Goal: Information Seeking & Learning: Learn about a topic

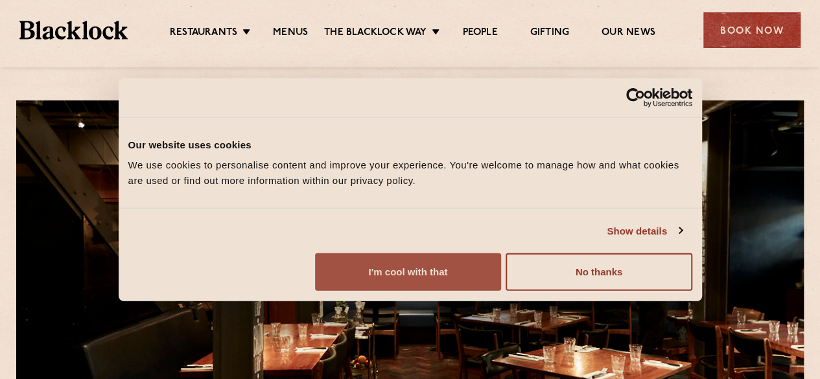
click at [501, 288] on button "I'm cool with that" at bounding box center [408, 273] width 186 height 38
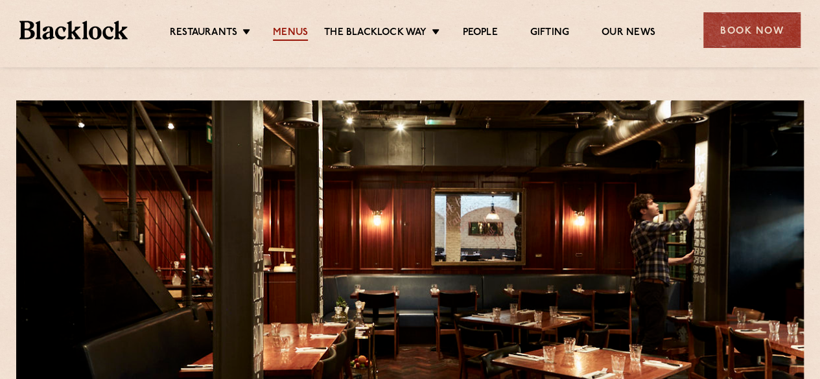
click at [300, 30] on link "Menus" at bounding box center [290, 34] width 35 height 14
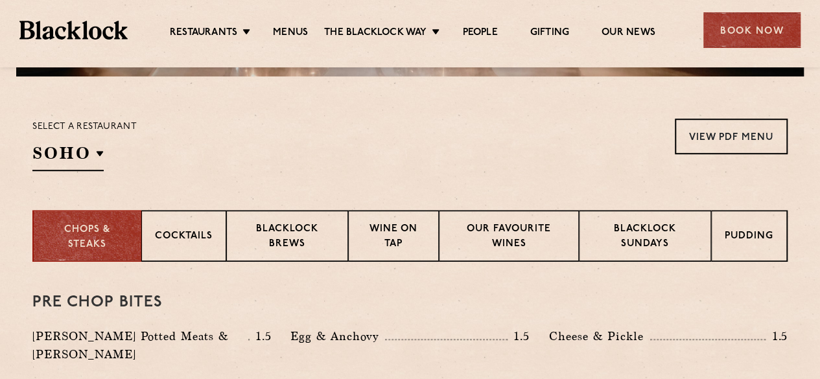
scroll to position [454, 0]
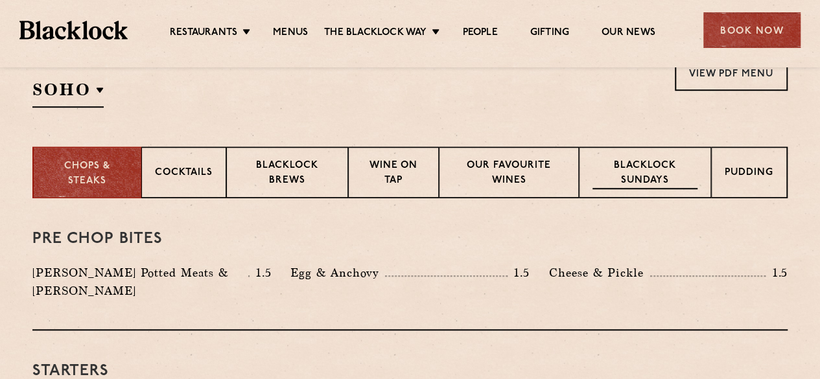
click at [654, 172] on p "Blacklock Sundays" at bounding box center [645, 174] width 105 height 30
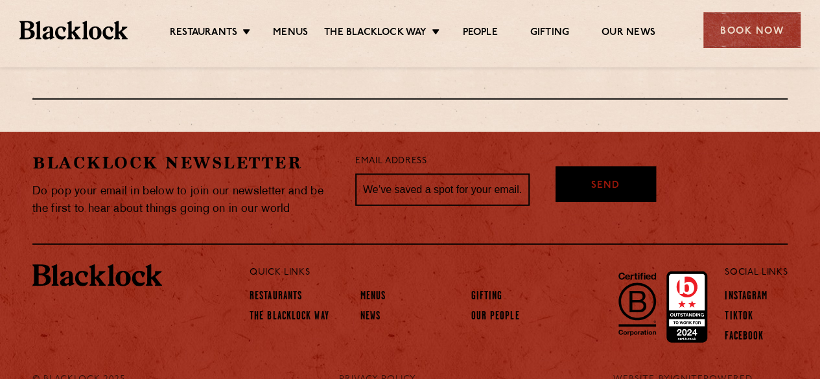
scroll to position [1641, 0]
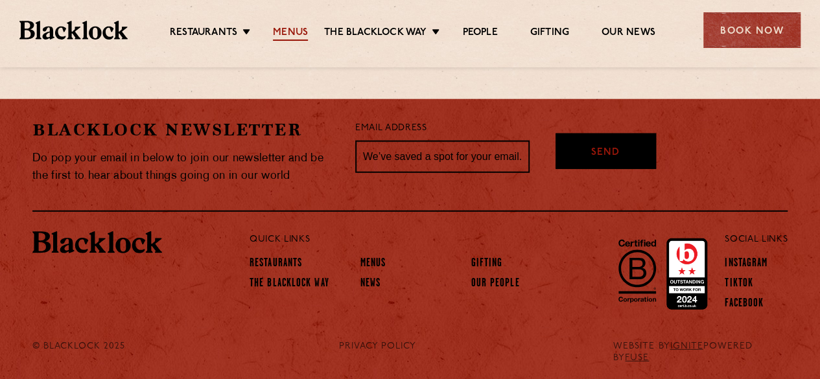
click at [287, 35] on link "Menus" at bounding box center [290, 34] width 35 height 14
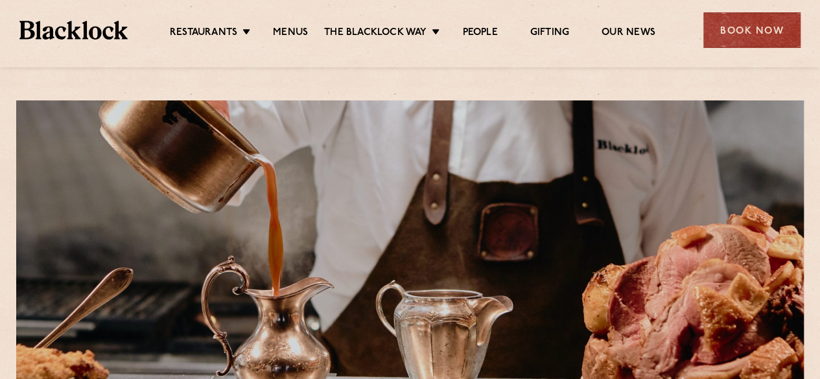
click at [287, 35] on link "Menus" at bounding box center [290, 34] width 35 height 14
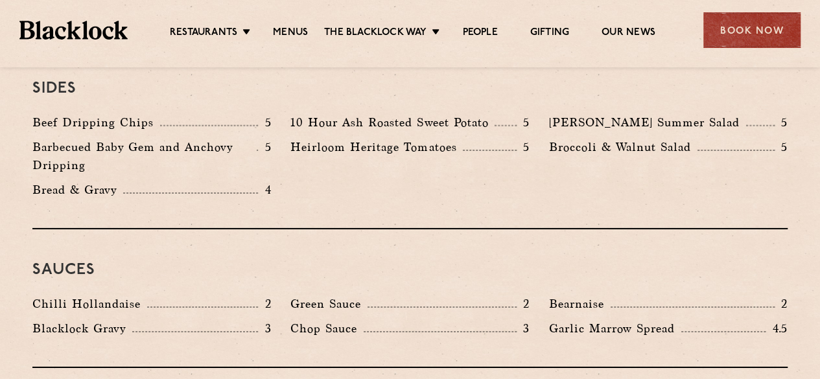
scroll to position [2399, 0]
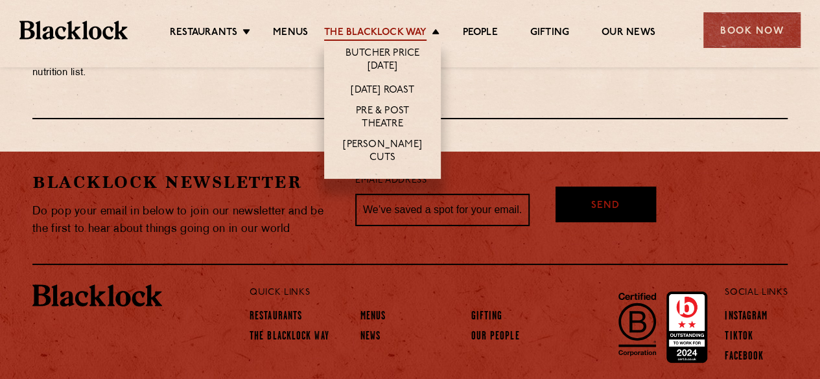
click at [421, 30] on link "The Blacklock Way" at bounding box center [375, 34] width 102 height 14
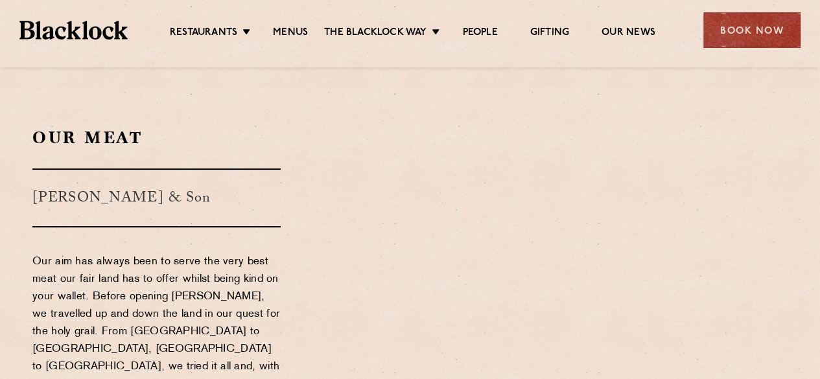
click at [421, 30] on link "The Blacklock Way" at bounding box center [375, 34] width 102 height 14
